Goal: Check status: Check status

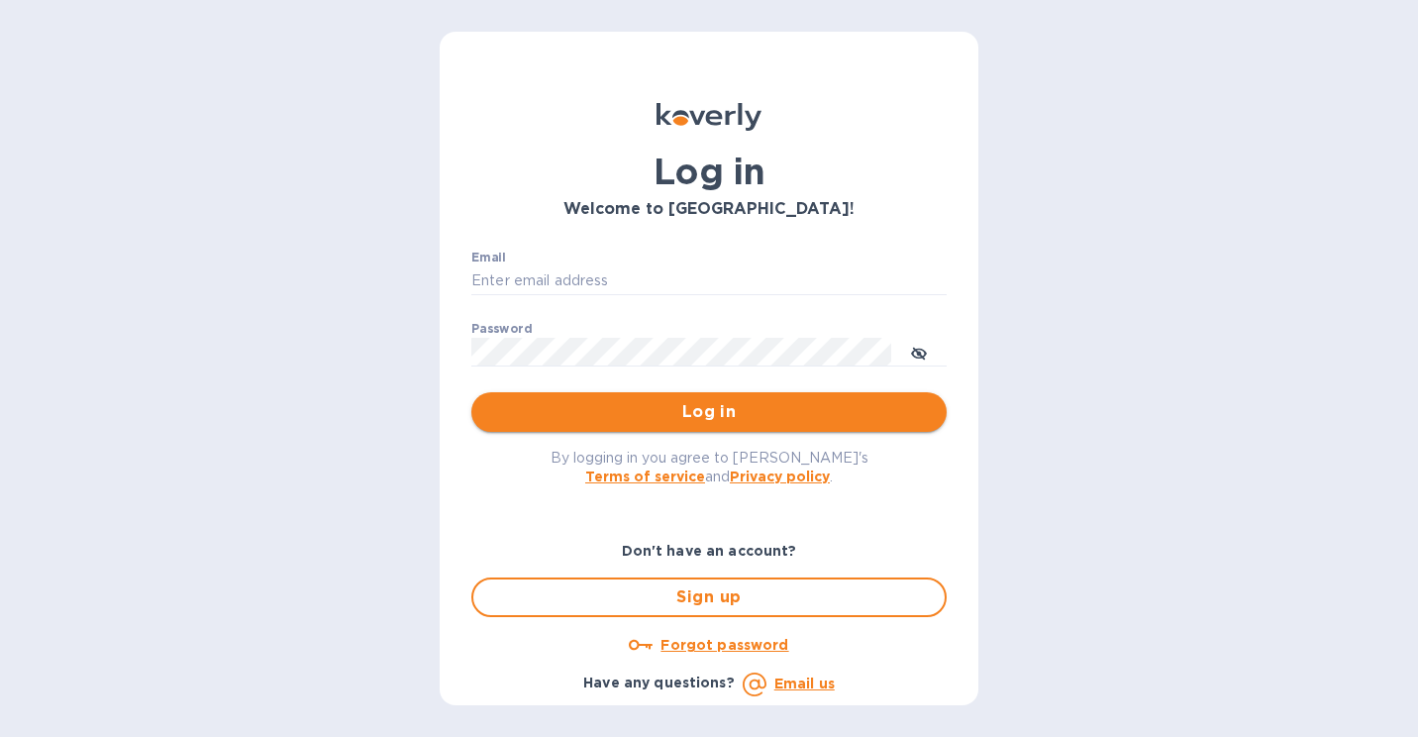
type input "[EMAIL_ADDRESS][DOMAIN_NAME]"
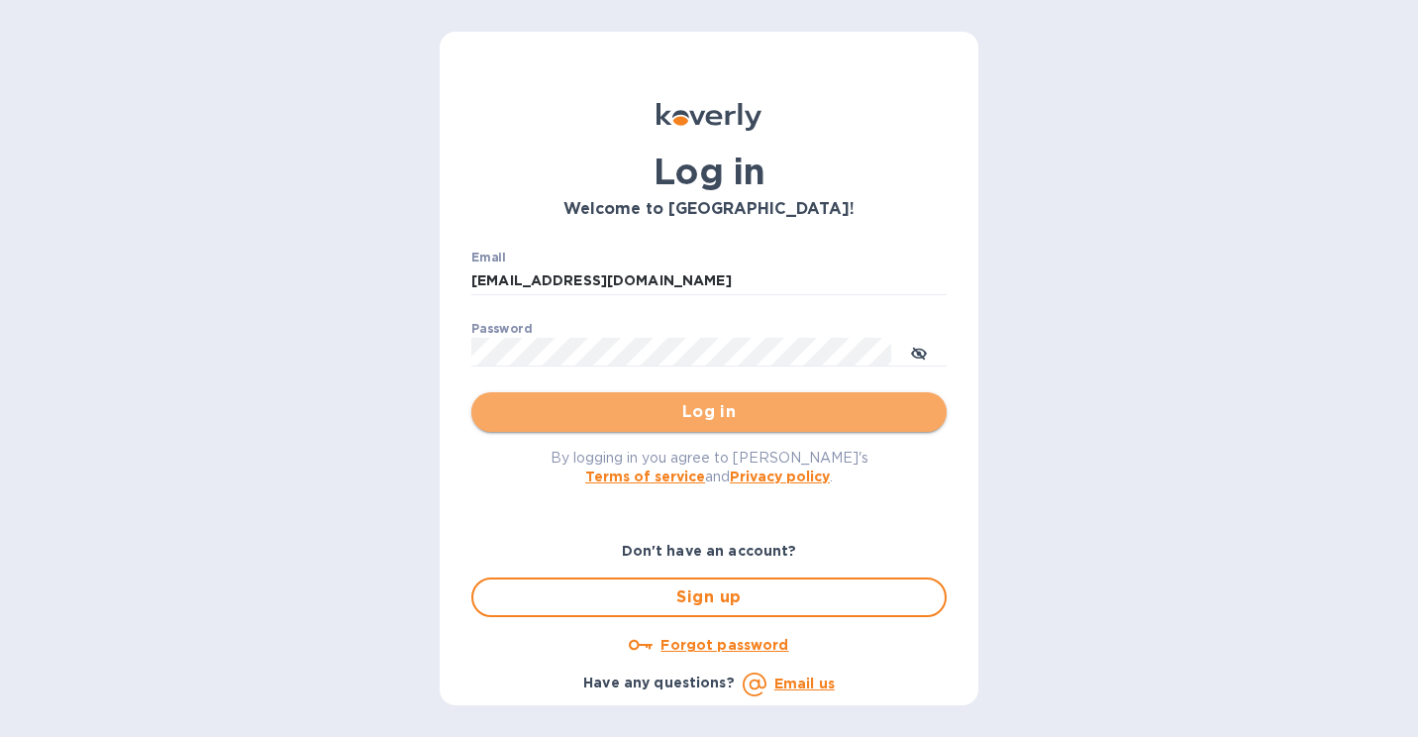
click at [743, 394] on button "Log in" at bounding box center [708, 412] width 475 height 40
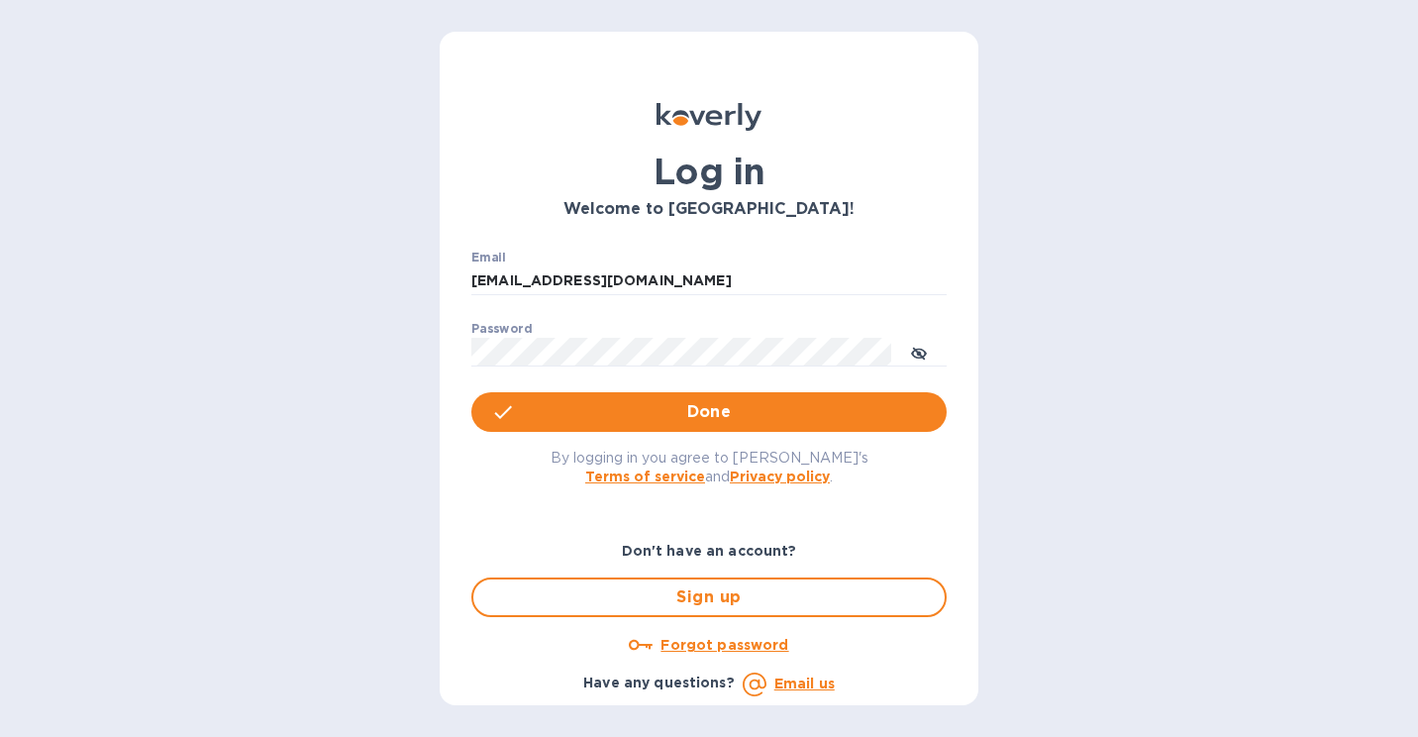
click at [736, 422] on span "Done" at bounding box center [709, 412] width 444 height 24
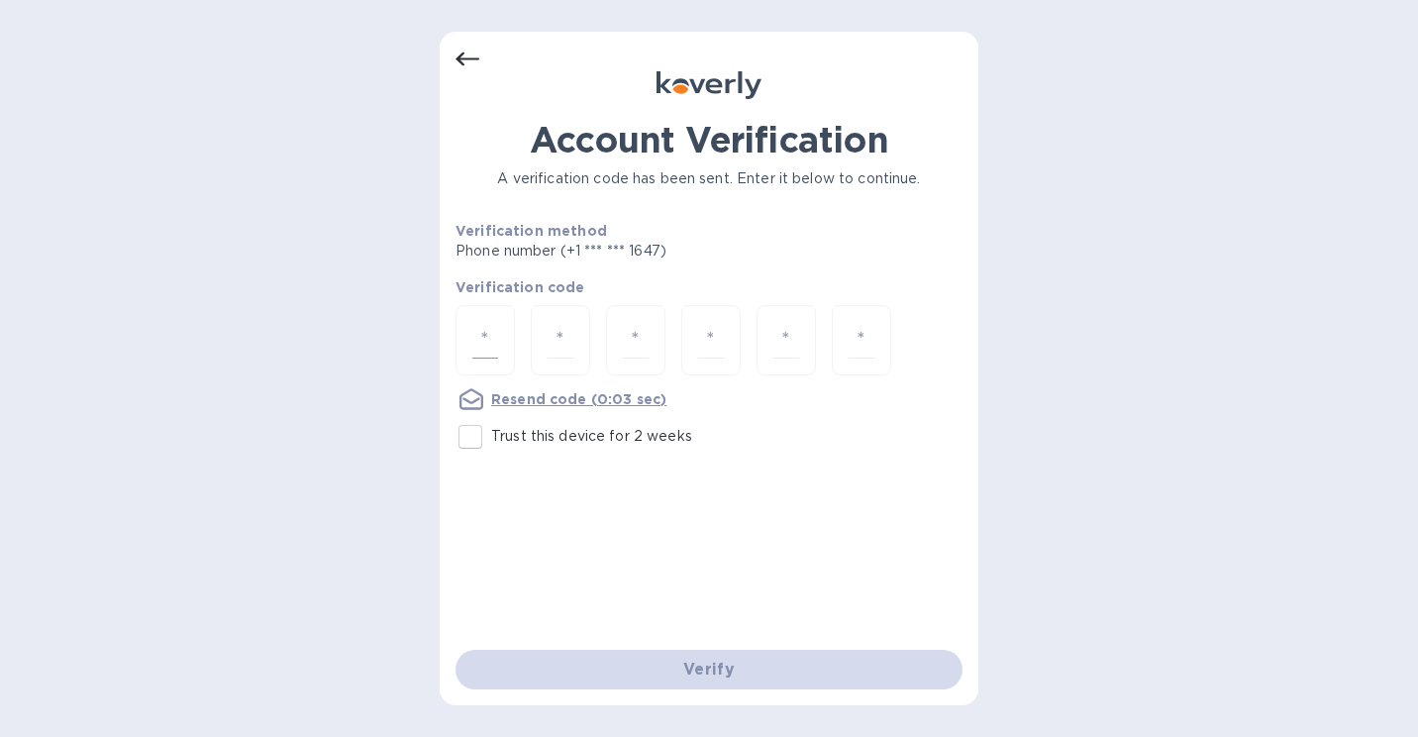
click at [486, 317] on div at bounding box center [485, 340] width 59 height 70
type input "5"
type input "0"
type input "3"
type input "7"
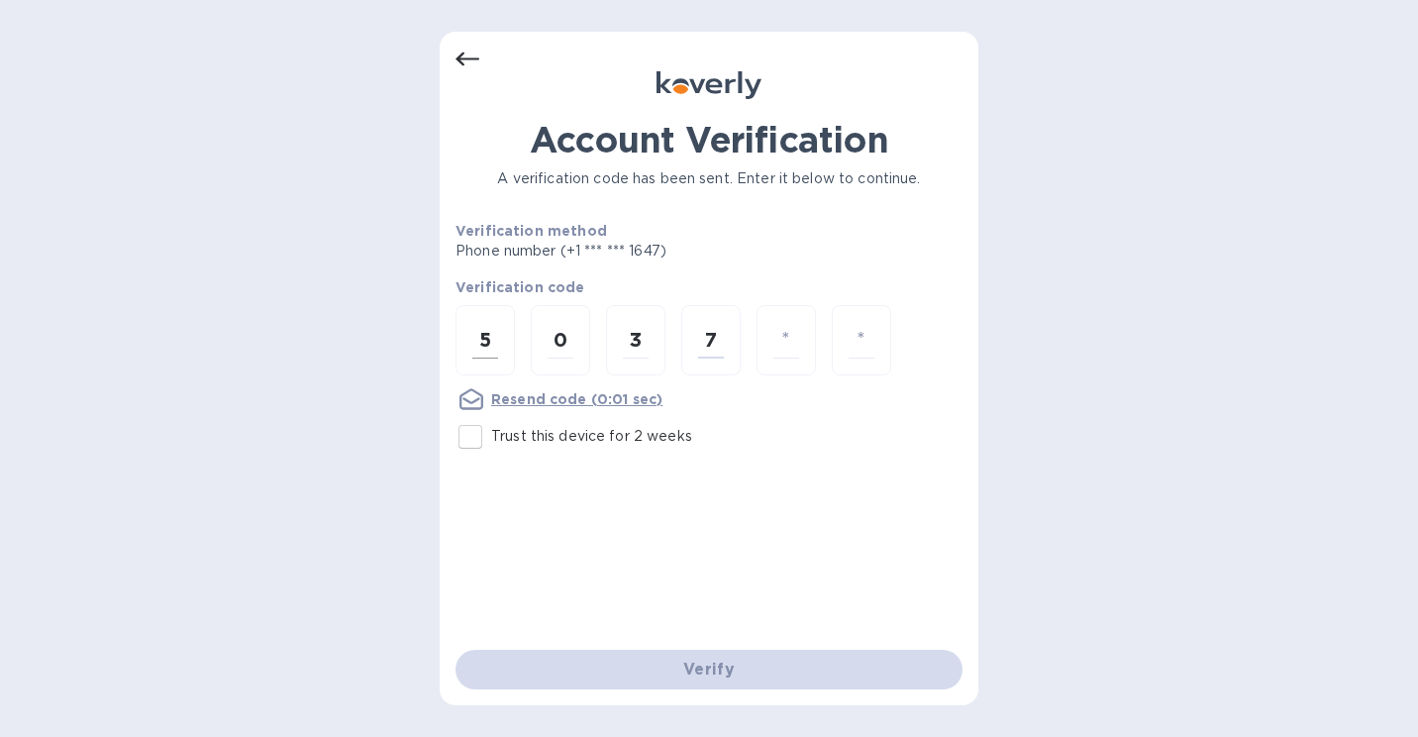
type input "4"
type input "5"
